Goal: Register for event/course

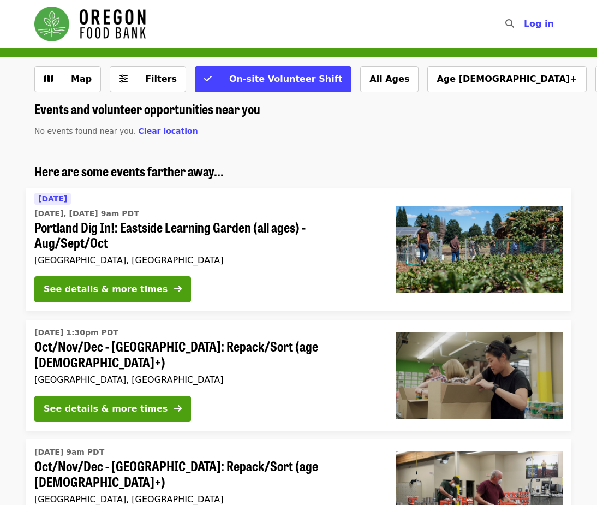
drag, startPoint x: 448, startPoint y: 163, endPoint x: 341, endPoint y: 143, distance: 108.7
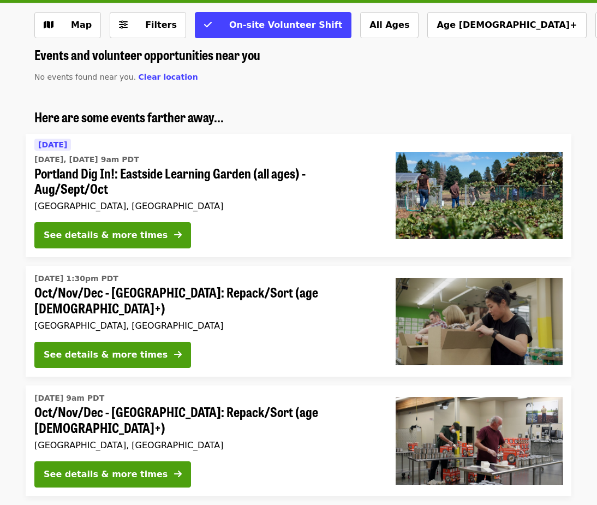
scroll to position [55, 0]
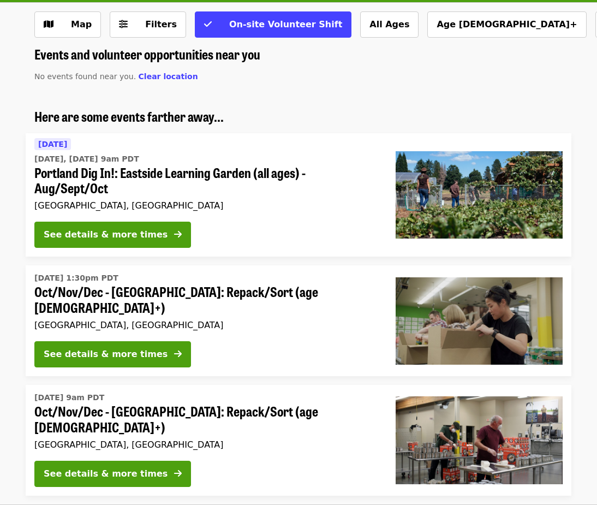
click at [141, 229] on div "See details & more times" at bounding box center [106, 234] width 124 height 13
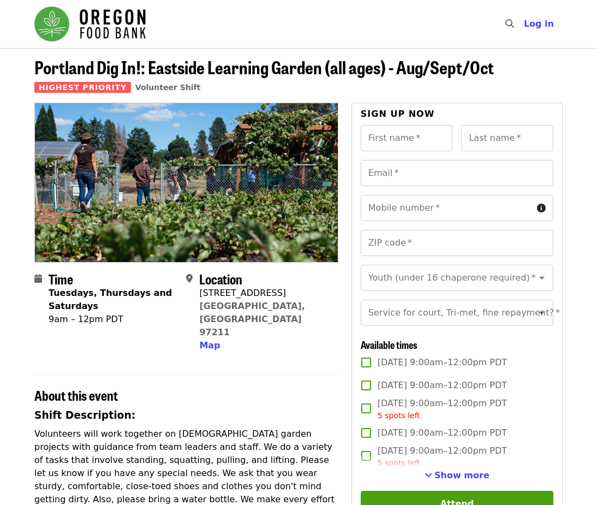
scroll to position [164, 0]
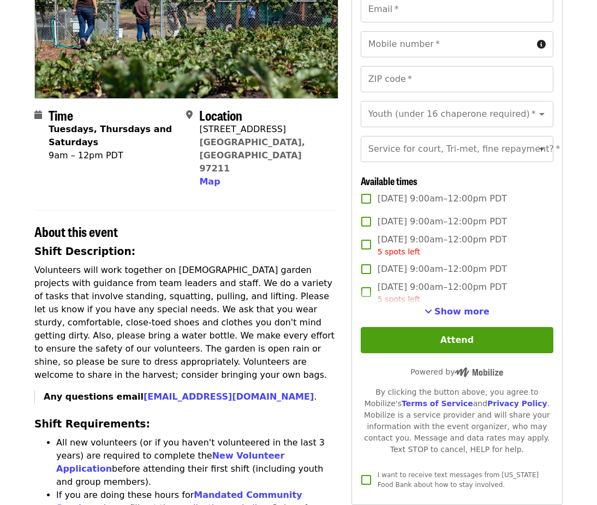
click at [463, 316] on span "Show more" at bounding box center [461, 311] width 55 height 10
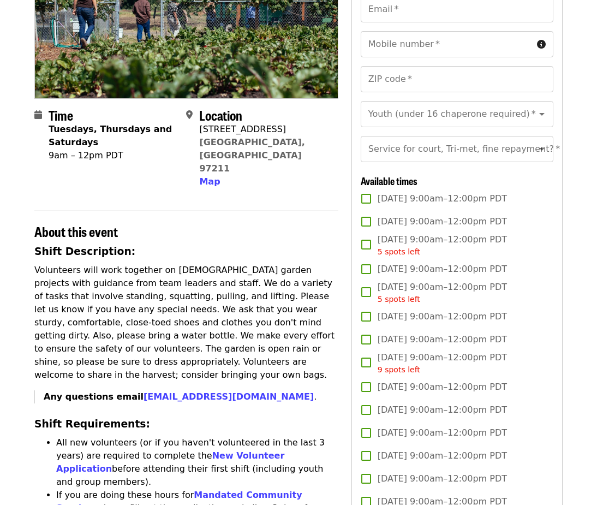
scroll to position [385, 0]
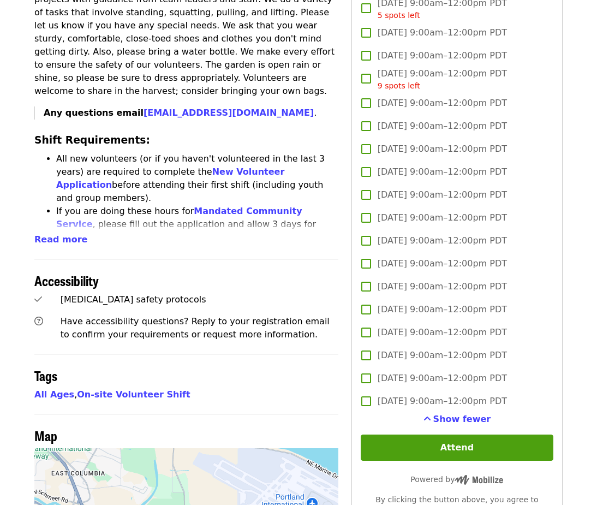
click at [459, 424] on span "Show fewer" at bounding box center [462, 418] width 58 height 10
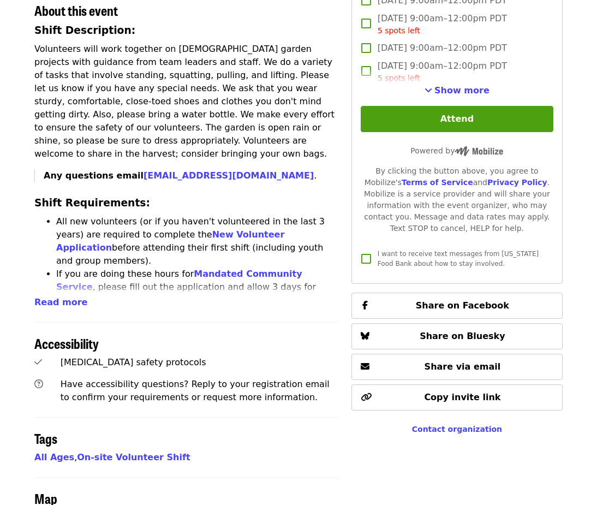
scroll to position [0, 0]
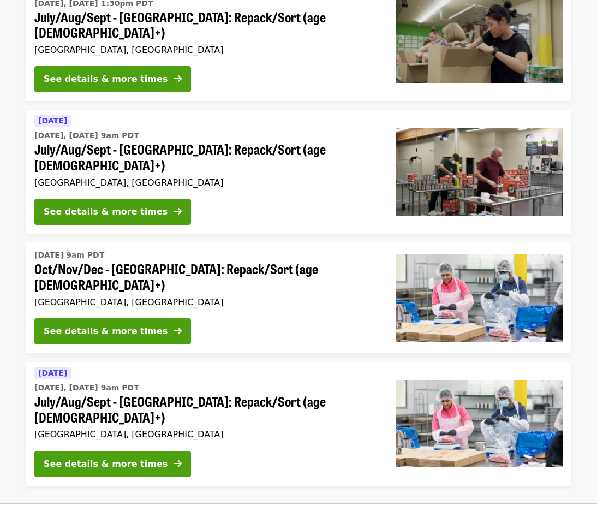
scroll to position [762, 0]
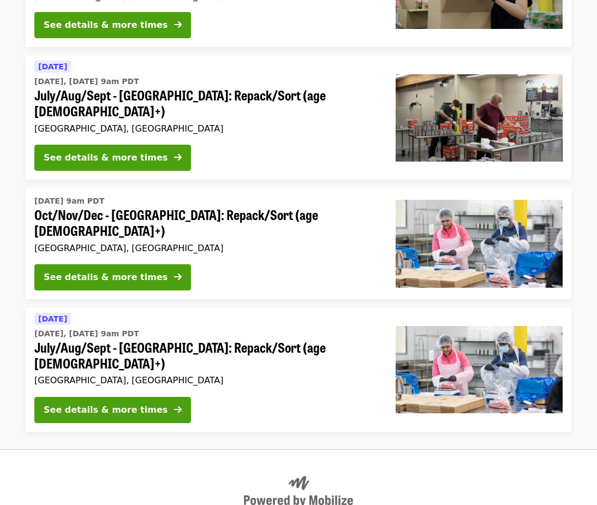
click at [125, 403] on div "See details & more times" at bounding box center [106, 409] width 124 height 13
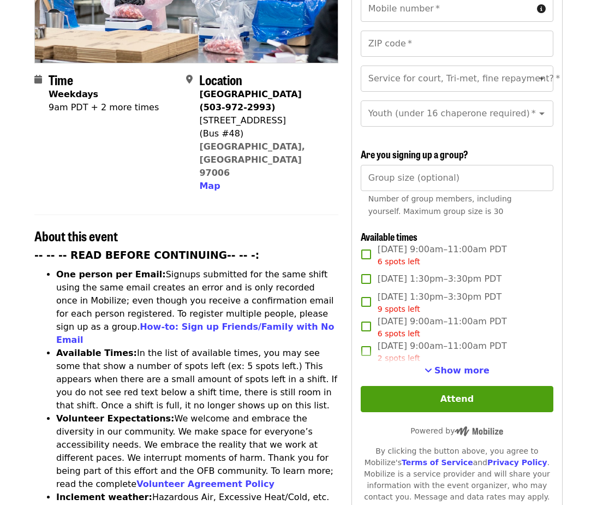
click at [459, 369] on span "Show more" at bounding box center [461, 370] width 55 height 10
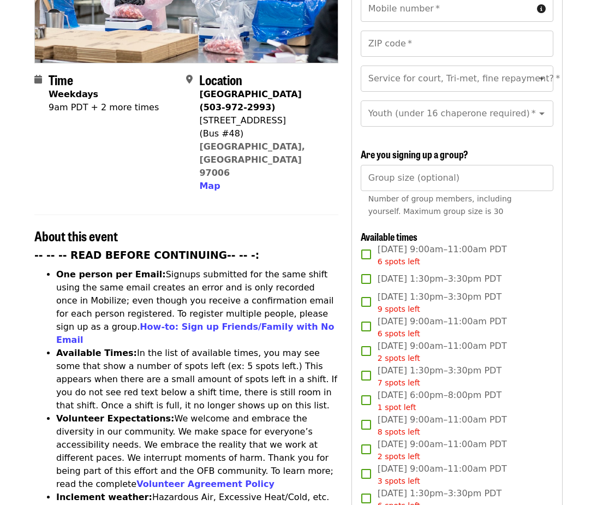
scroll to position [380, 0]
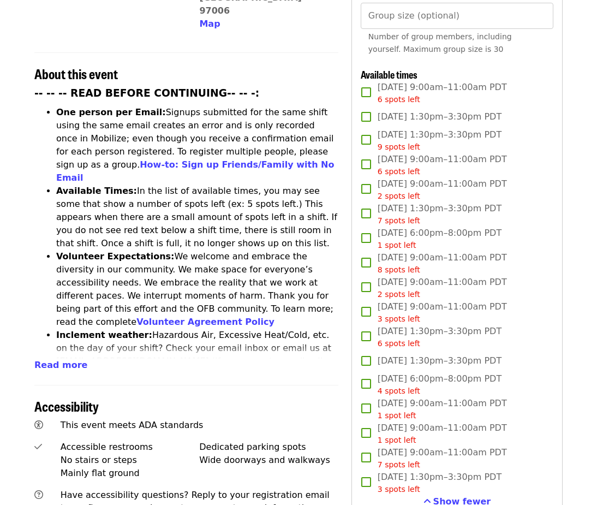
click at [439, 499] on span "Show fewer" at bounding box center [462, 501] width 58 height 10
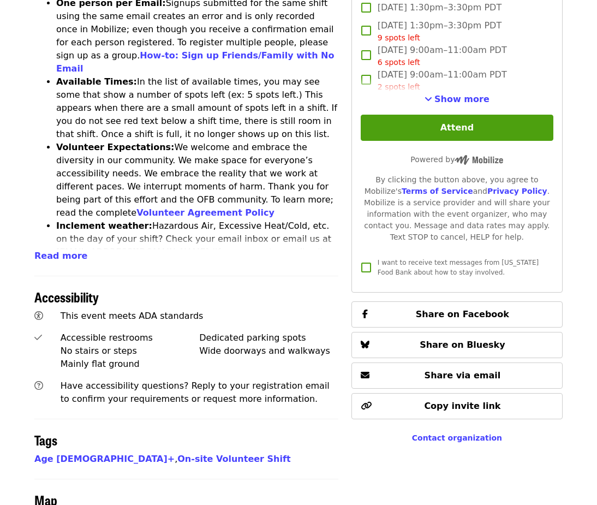
scroll to position [328, 0]
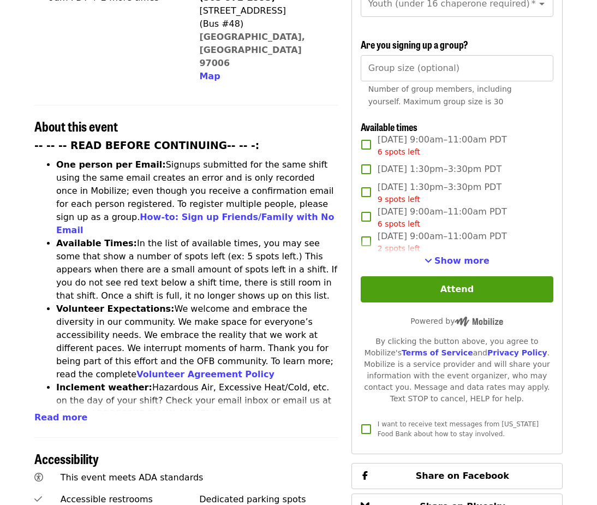
click at [459, 259] on span "Show more" at bounding box center [461, 260] width 55 height 10
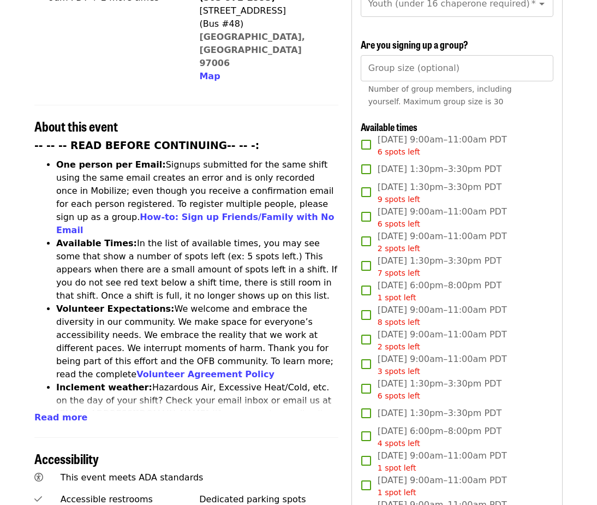
scroll to position [380, 0]
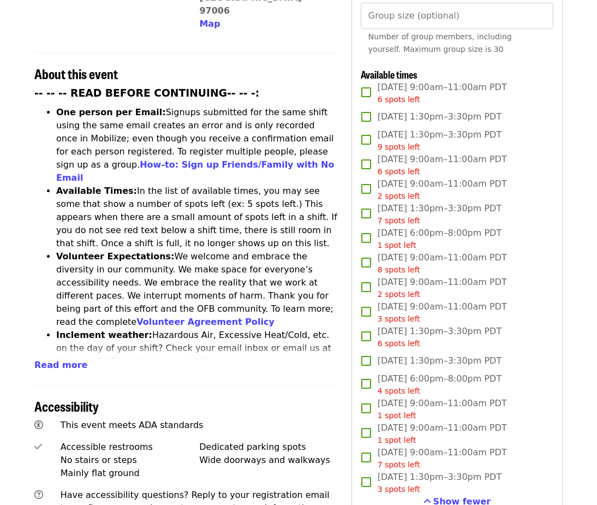
click at [459, 504] on span "Show fewer" at bounding box center [462, 501] width 58 height 10
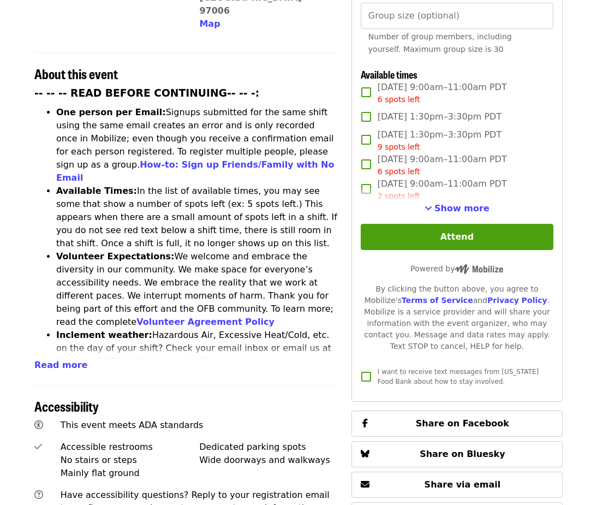
click at [459, 221] on div "First name   * First name * Last name   * Last name * Email   * Email * Mobile …" at bounding box center [457, 76] width 193 height 624
click at [459, 208] on span "Show more" at bounding box center [461, 208] width 55 height 10
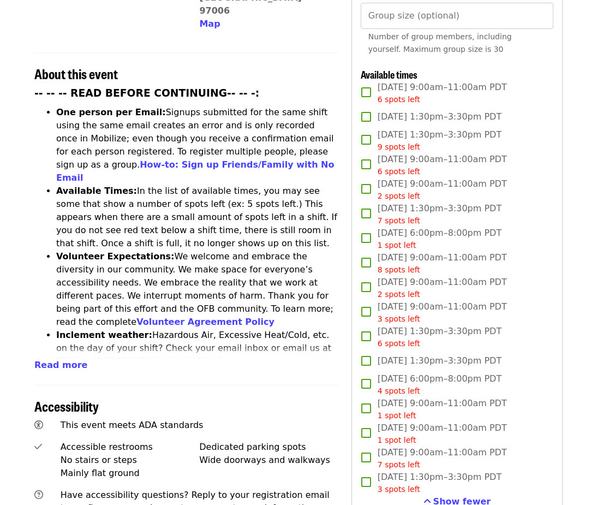
click at [437, 501] on button "Show fewer" at bounding box center [457, 501] width 68 height 13
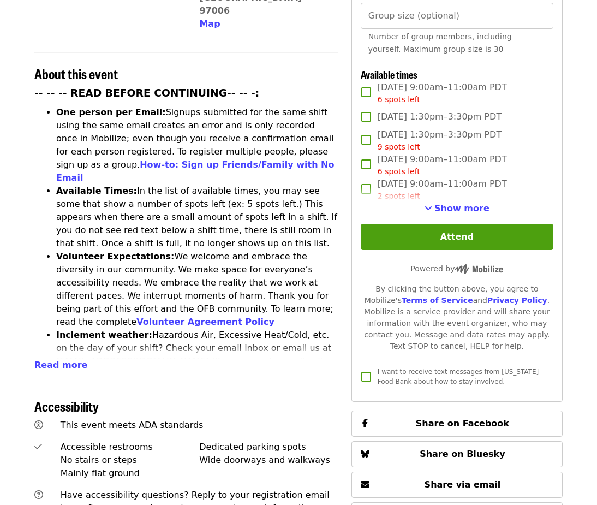
click at [427, 205] on div "Show more" at bounding box center [457, 208] width 193 height 13
click at [432, 206] on span "See more timeslots" at bounding box center [428, 207] width 8 height 9
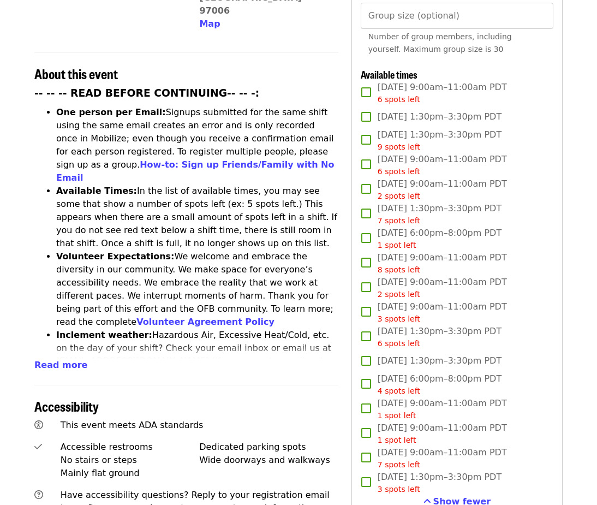
scroll to position [519, 0]
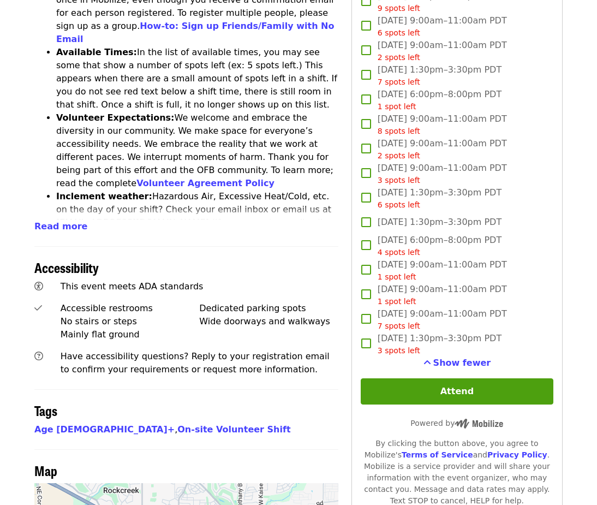
click at [444, 360] on span "Show fewer" at bounding box center [462, 362] width 58 height 10
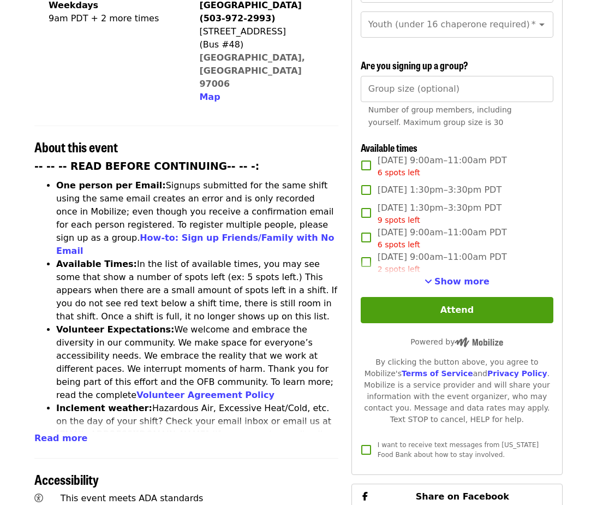
scroll to position [328, 0]
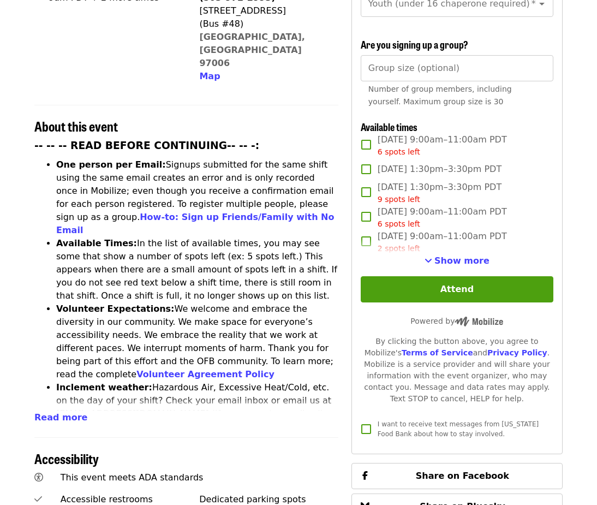
click at [442, 258] on span "Show more" at bounding box center [461, 260] width 55 height 10
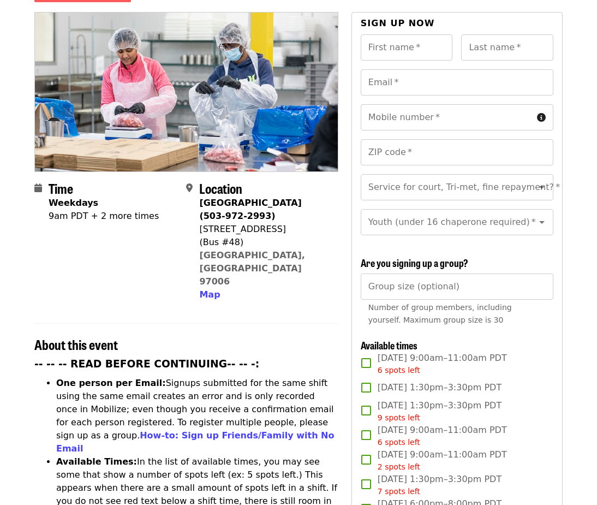
scroll to position [110, 0]
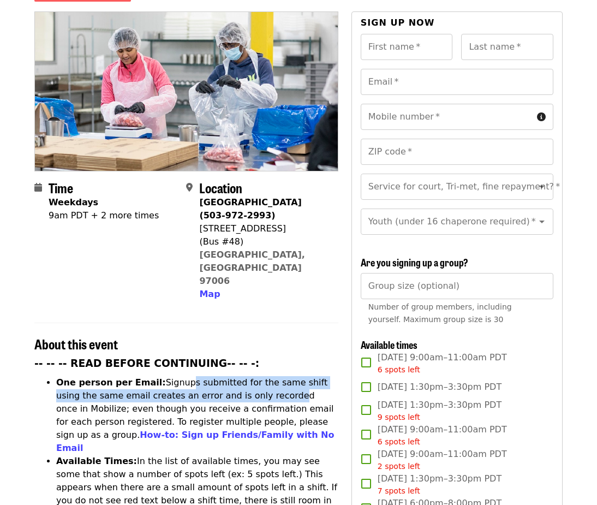
drag, startPoint x: 169, startPoint y: 340, endPoint x: 235, endPoint y: 352, distance: 67.1
click at [233, 376] on li "One person per Email: Signups submitted for the same shift using the same email…" at bounding box center [197, 415] width 282 height 79
drag, startPoint x: 235, startPoint y: 352, endPoint x: 218, endPoint y: 358, distance: 17.9
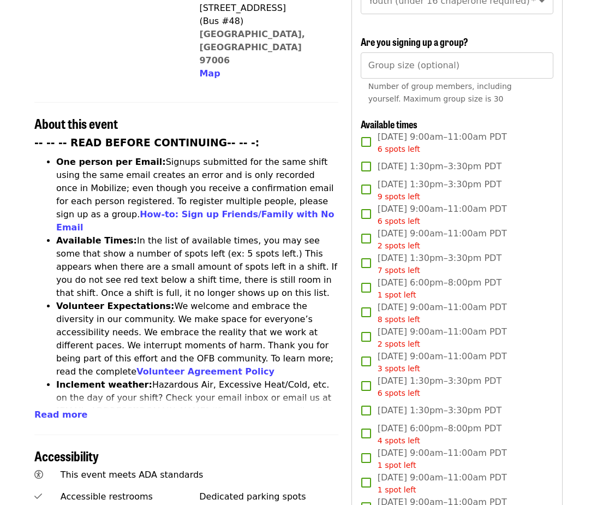
scroll to position [0, 0]
